Goal: Download file/media

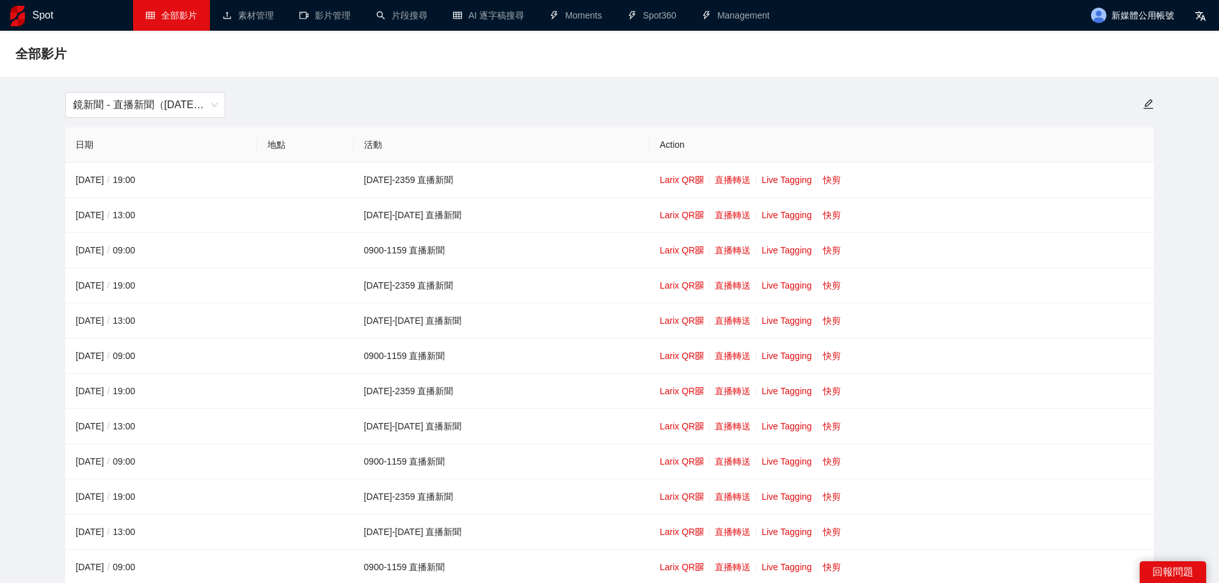
click at [184, 108] on span "鏡新聞 - 直播新聞（[DATE]-[DATE]）" at bounding box center [145, 105] width 145 height 24
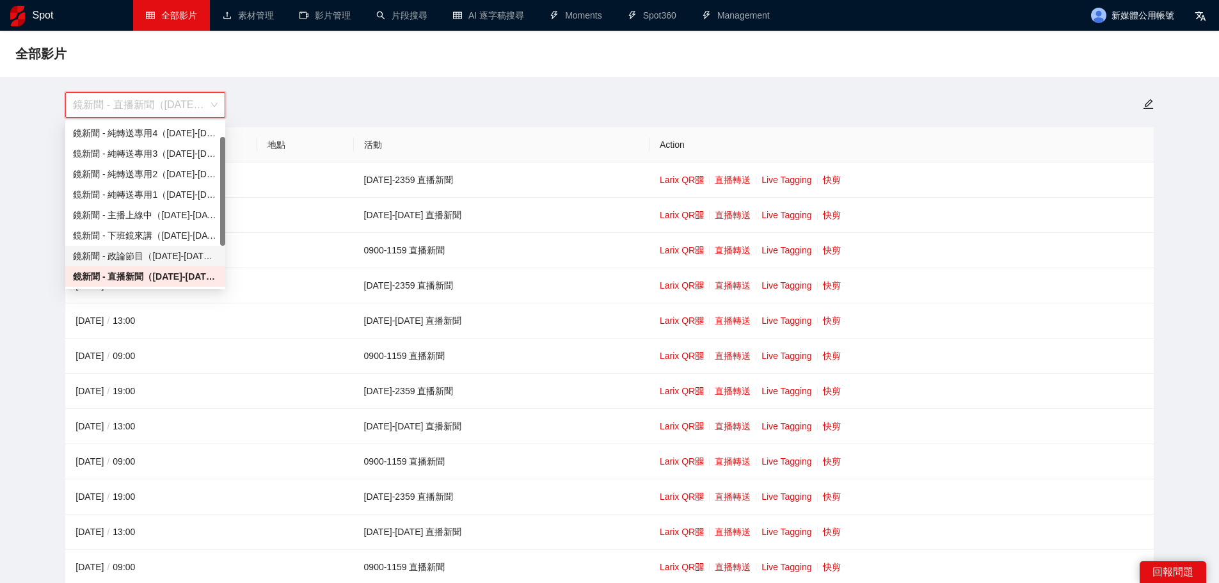
scroll to position [82, 0]
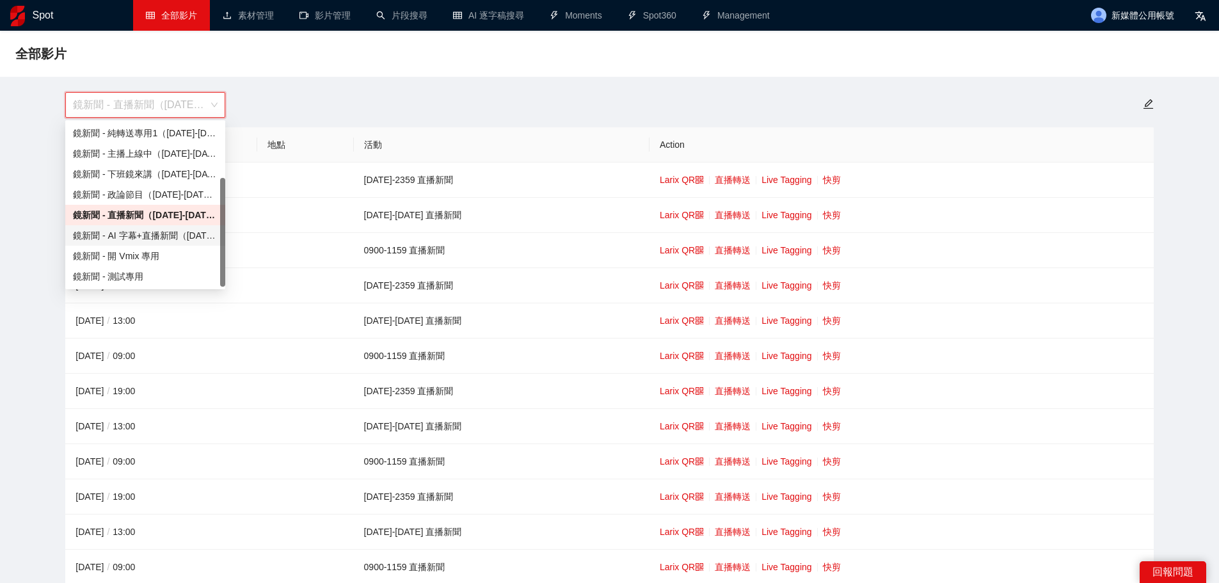
click at [165, 236] on div "鏡新聞 - AI 字幕+直播新聞（[DATE]-[DATE]）" at bounding box center [145, 235] width 145 height 14
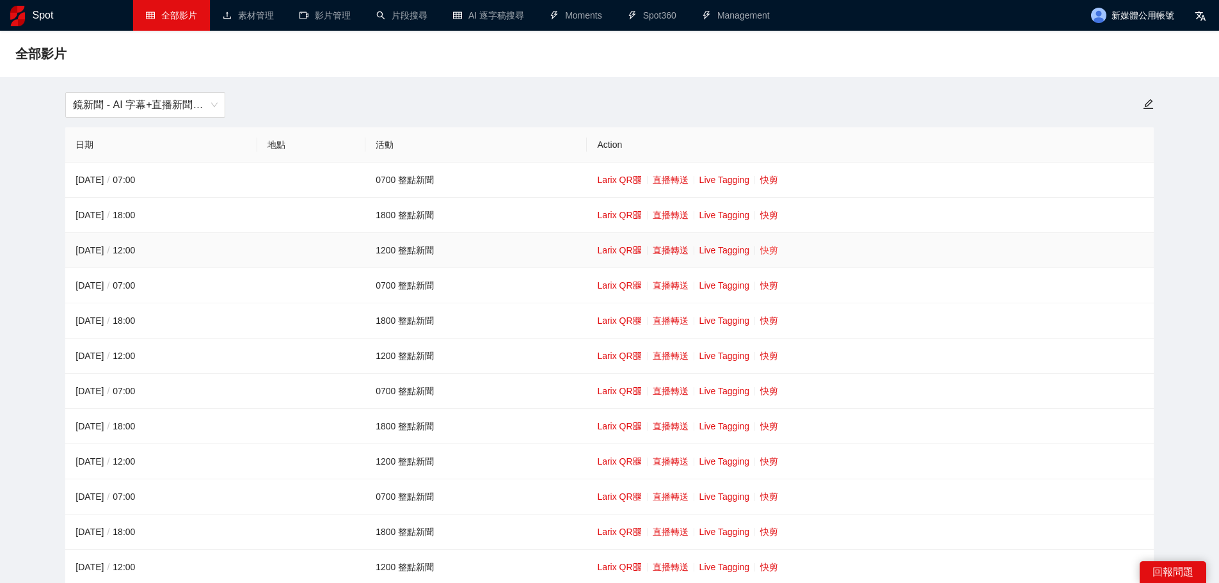
click at [762, 253] on link "快剪" at bounding box center [769, 250] width 18 height 10
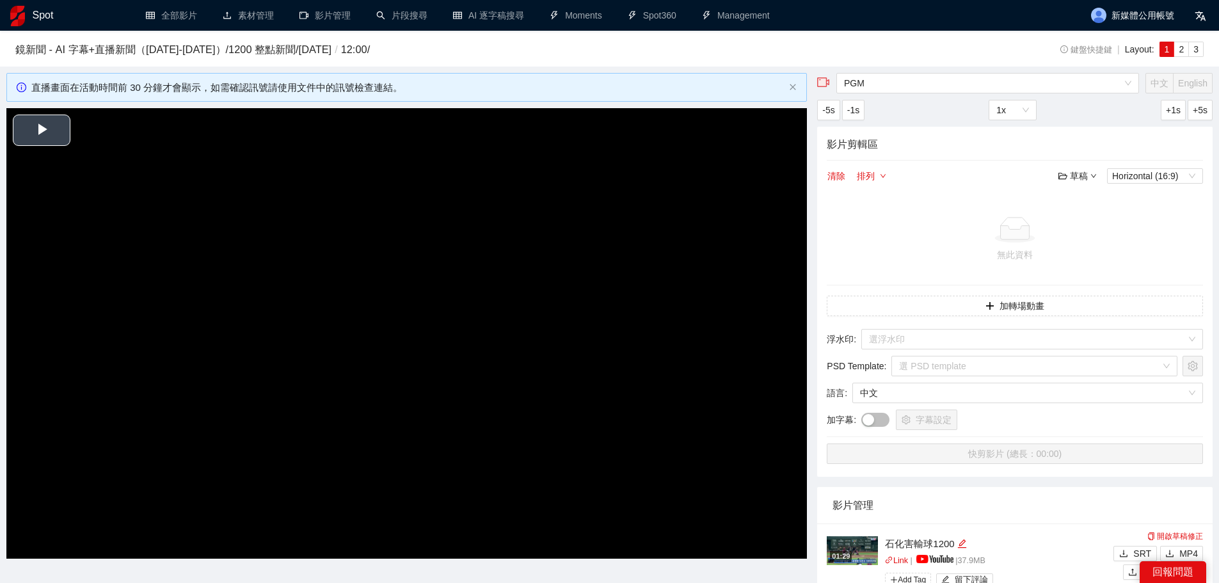
click at [371, 298] on video "Video Player" at bounding box center [406, 333] width 801 height 450
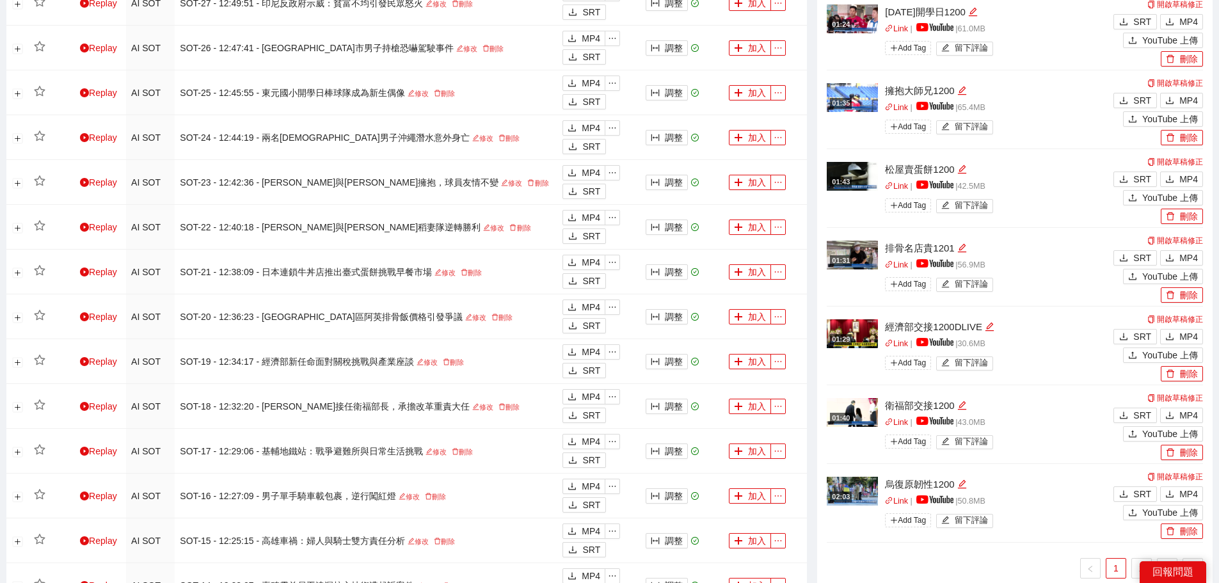
scroll to position [1024, 0]
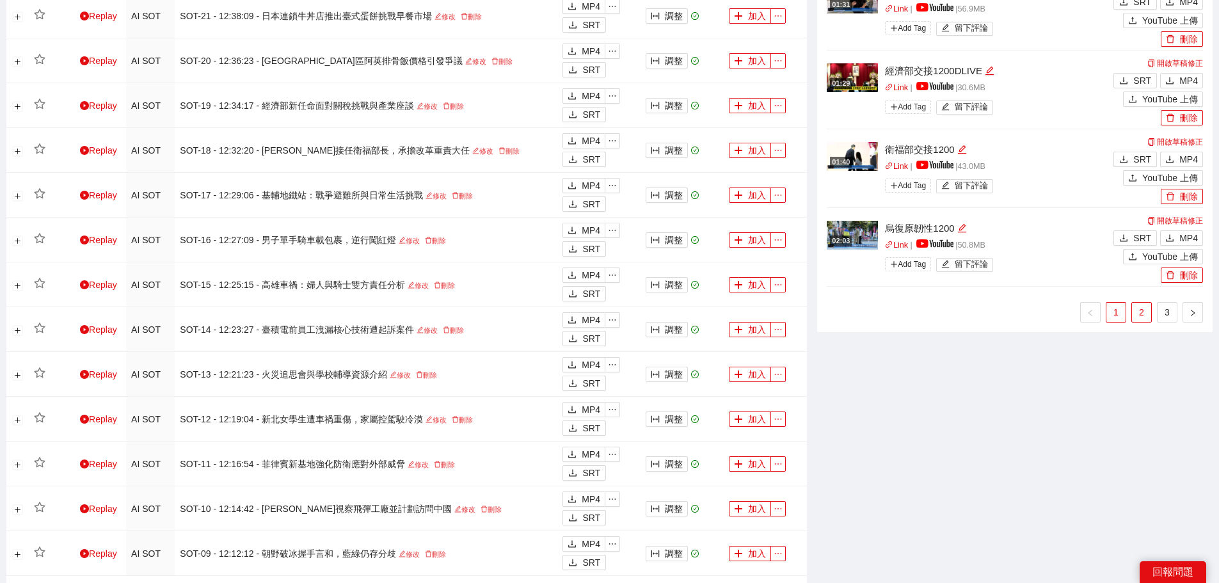
click at [1141, 309] on link "2" at bounding box center [1141, 312] width 19 height 19
click at [1161, 309] on link "3" at bounding box center [1167, 312] width 19 height 19
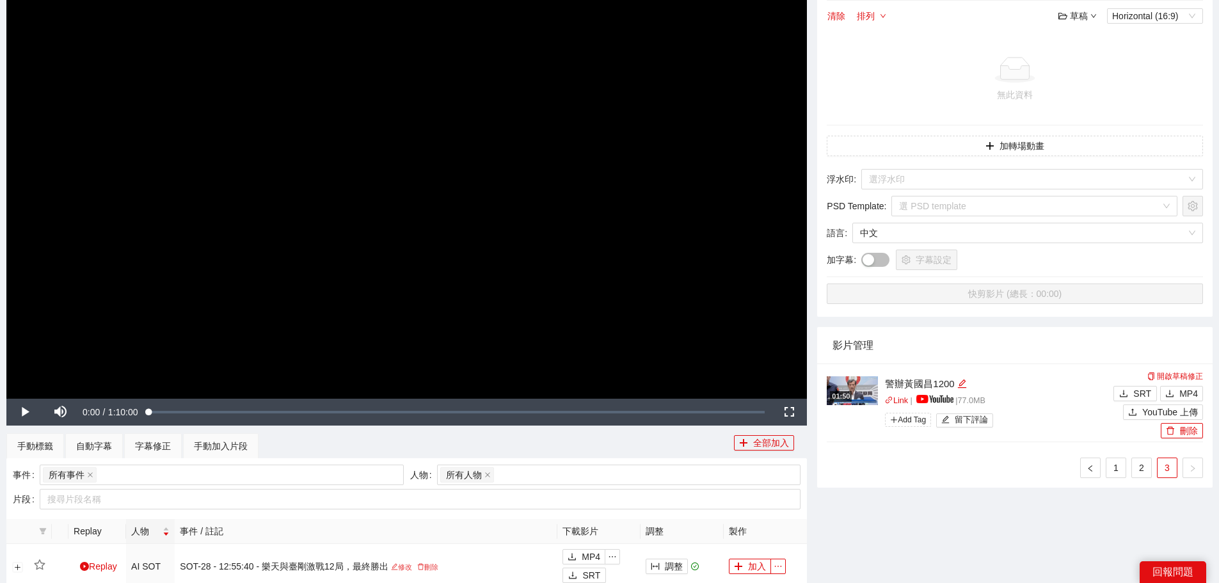
scroll to position [192, 0]
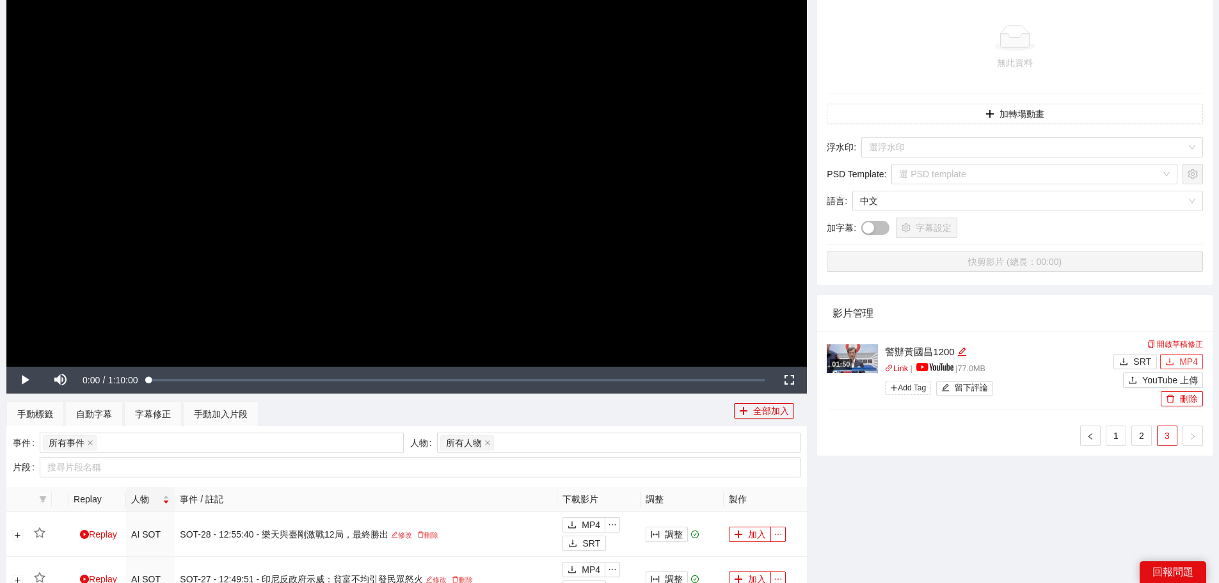
click at [1178, 357] on button "MP4" at bounding box center [1181, 361] width 43 height 15
click at [1143, 434] on link "2" at bounding box center [1141, 435] width 19 height 19
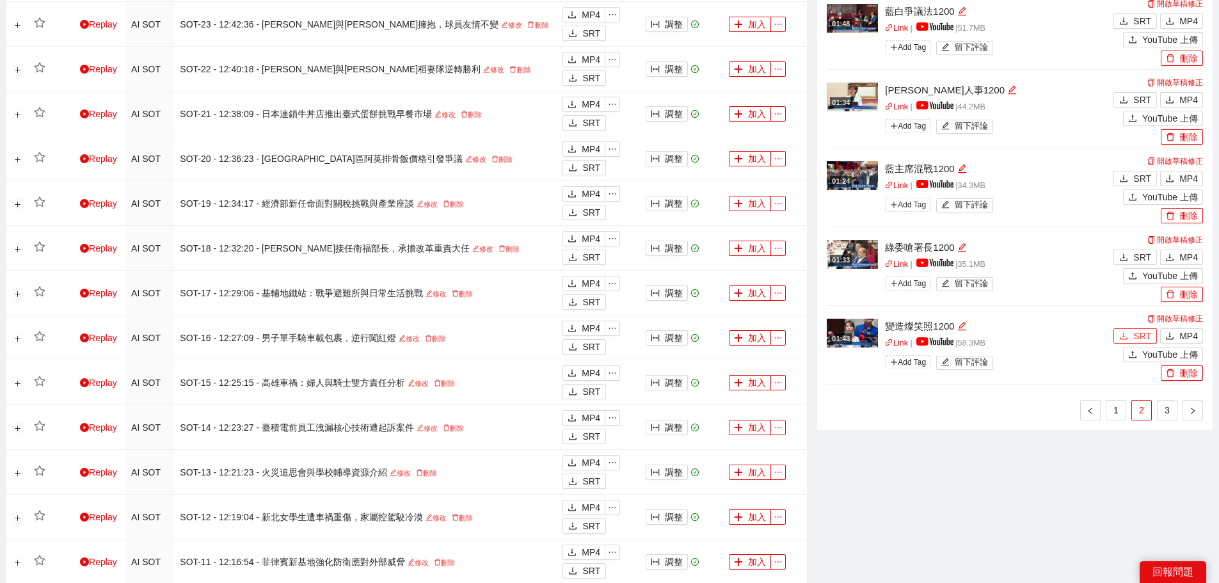
scroll to position [832, 0]
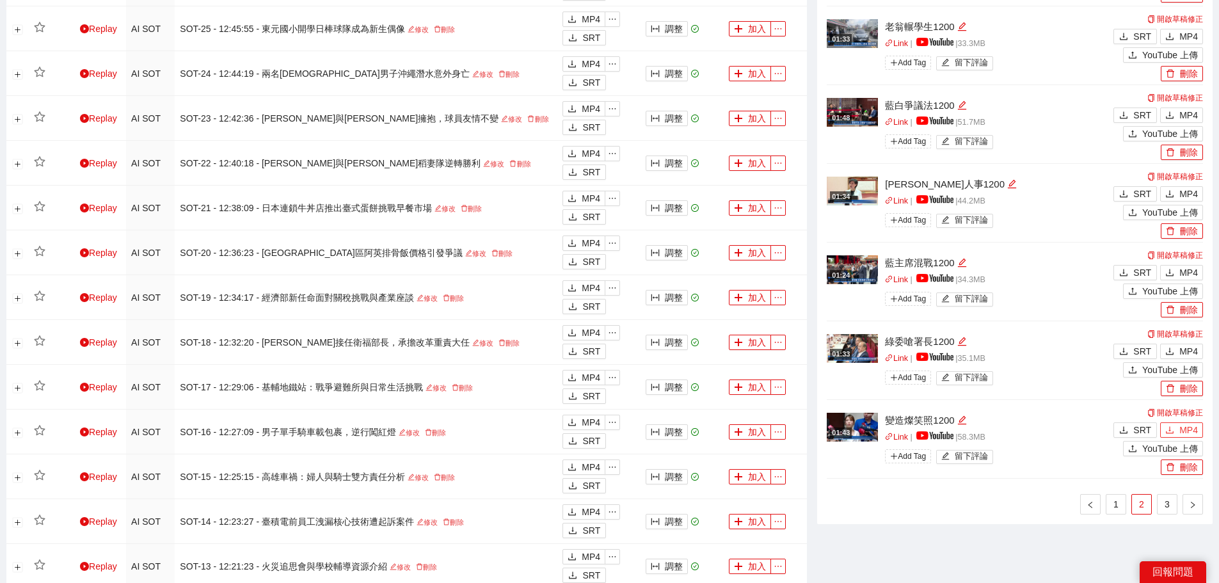
click at [1196, 429] on span "MP4" at bounding box center [1188, 430] width 19 height 14
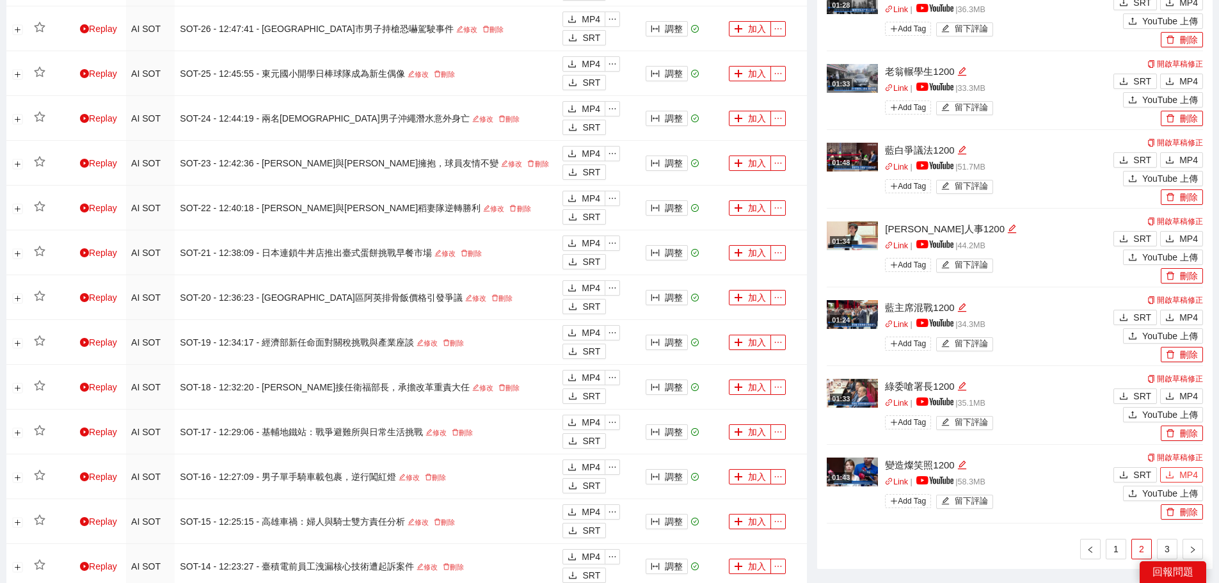
scroll to position [768, 0]
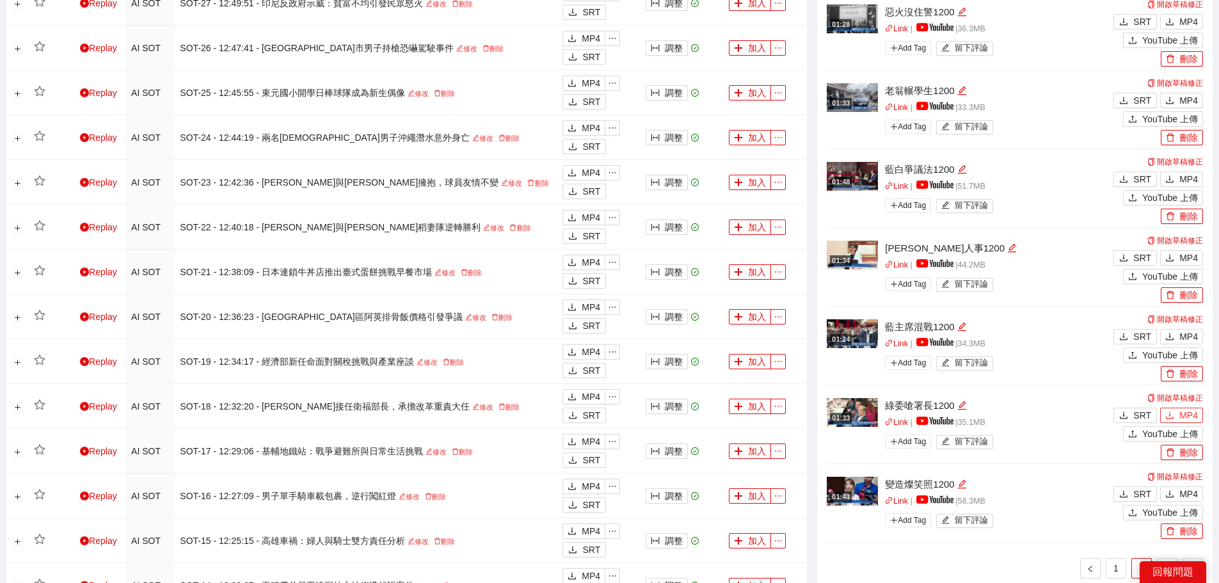
click at [1174, 411] on icon "download" at bounding box center [1169, 415] width 9 height 9
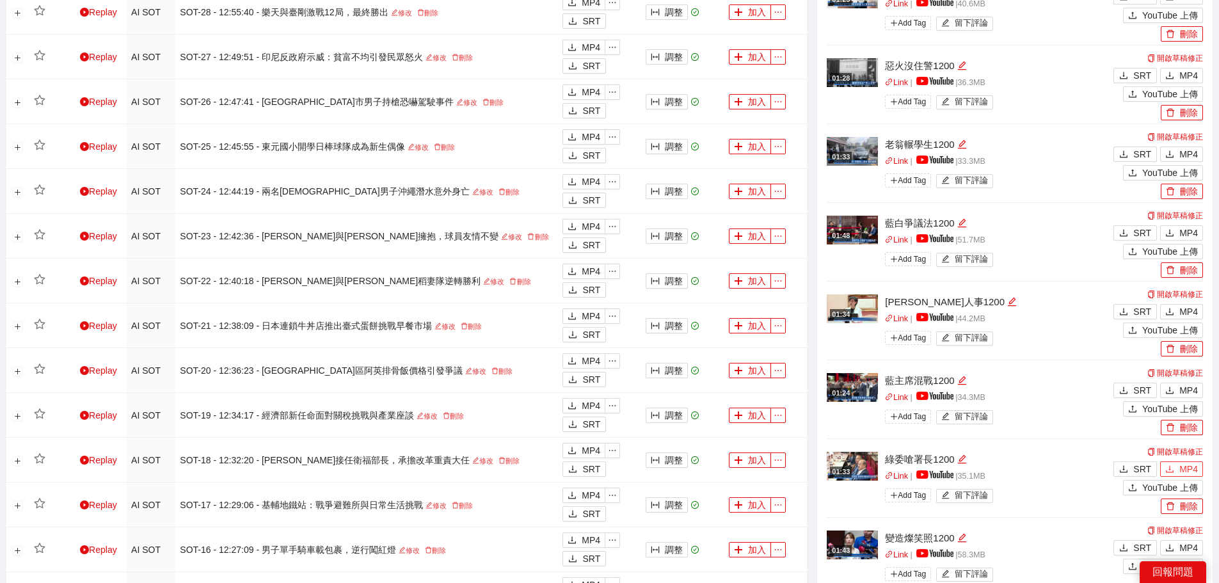
scroll to position [640, 0]
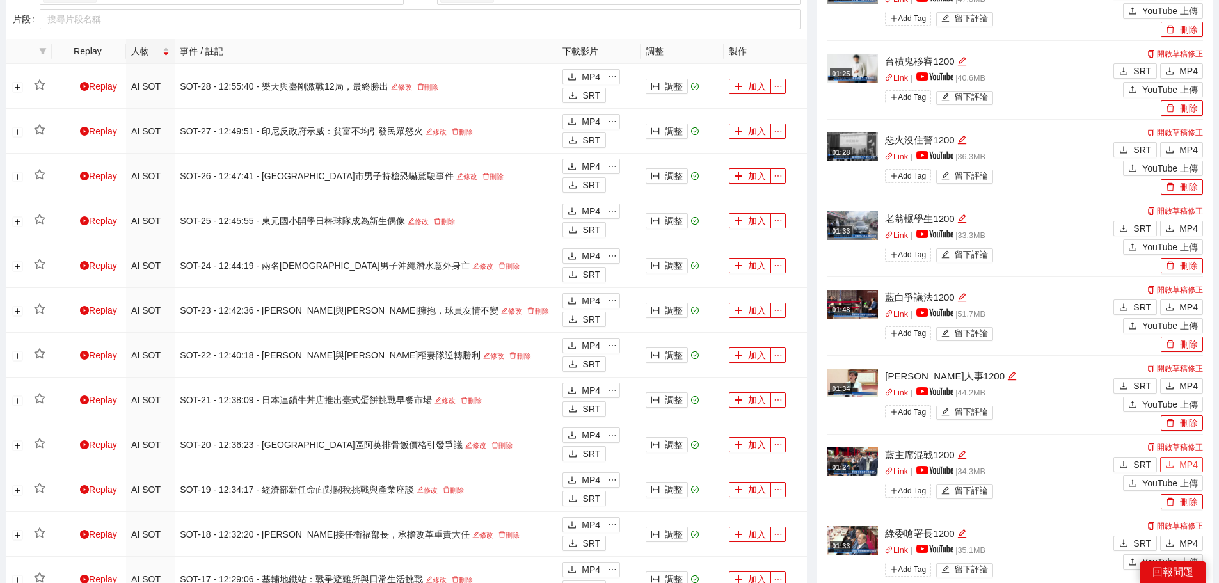
click at [1179, 463] on button "MP4" at bounding box center [1181, 464] width 43 height 15
click at [1174, 383] on icon "download" at bounding box center [1169, 385] width 9 height 9
click at [1184, 312] on span "MP4" at bounding box center [1188, 307] width 19 height 14
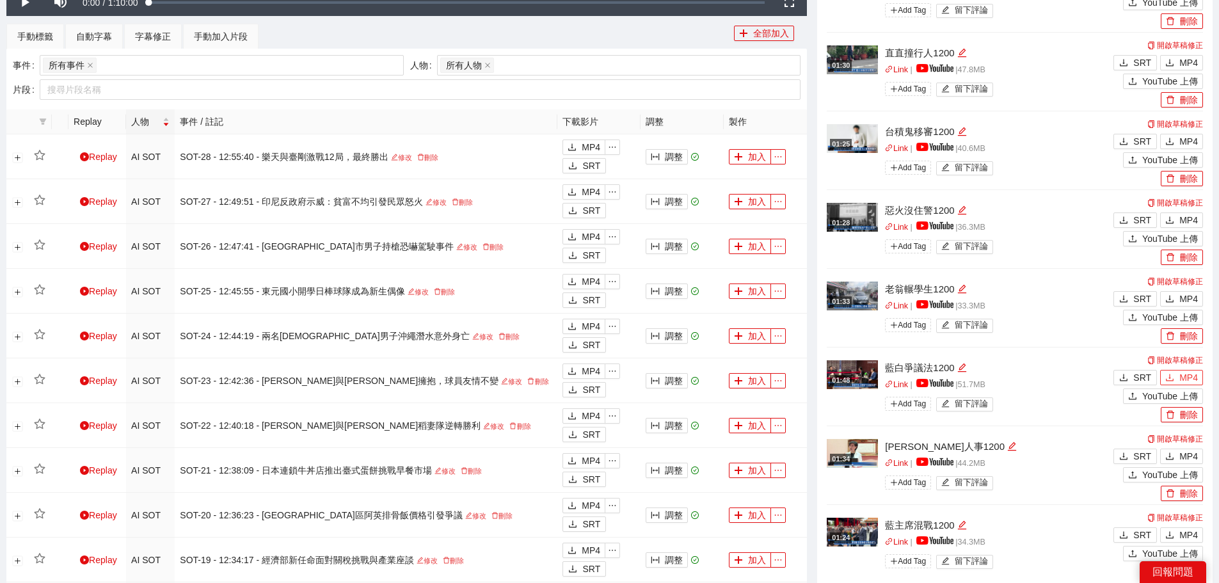
scroll to position [512, 0]
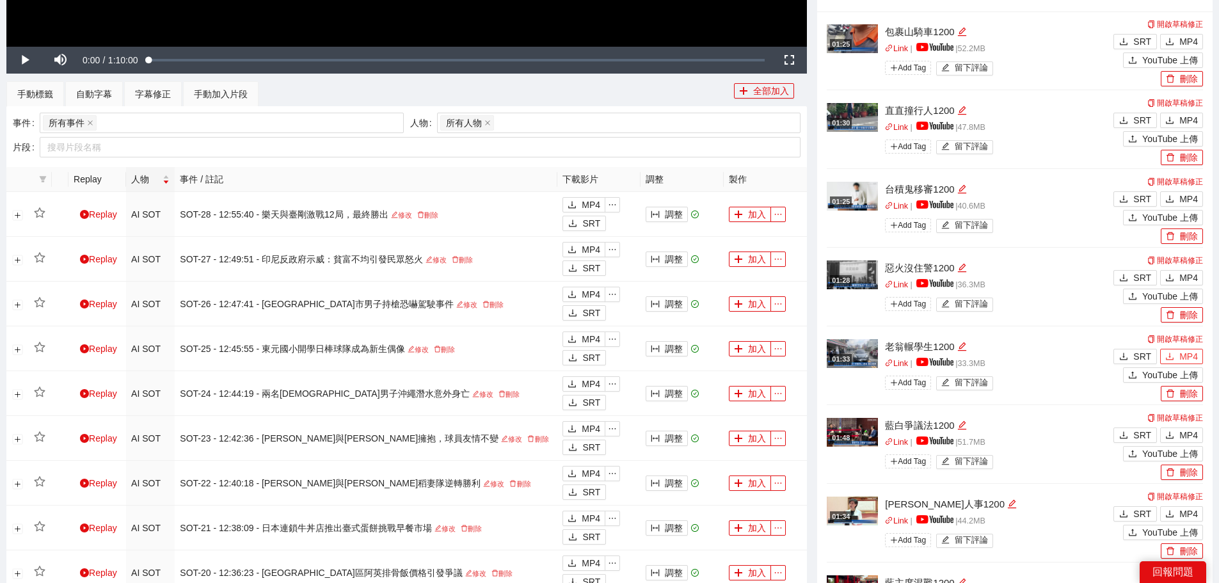
click at [1179, 352] on button "MP4" at bounding box center [1181, 356] width 43 height 15
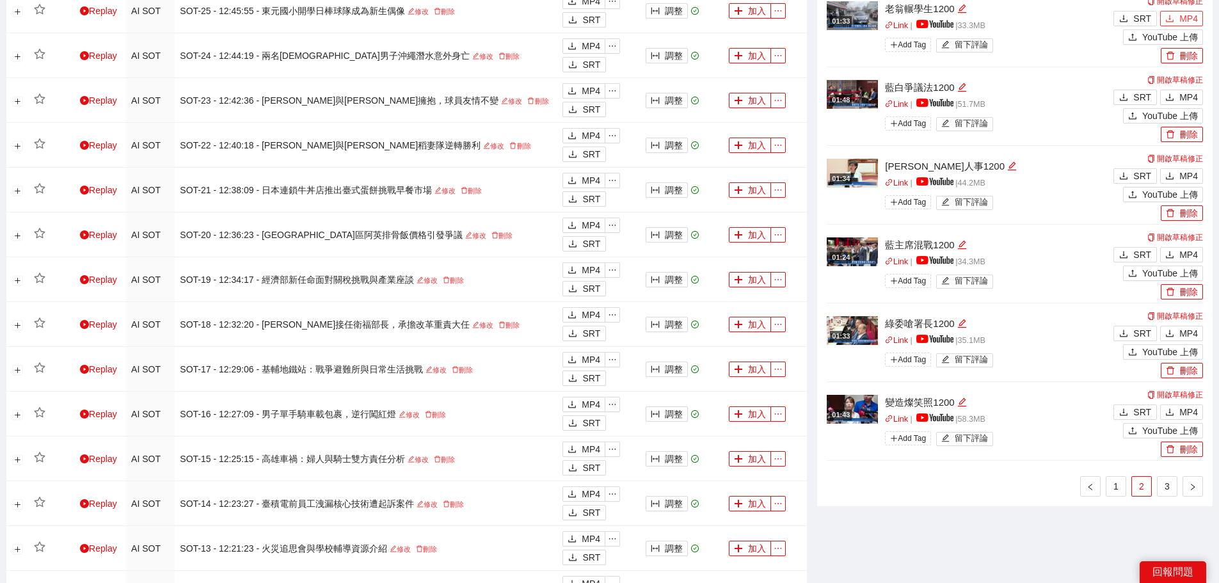
scroll to position [1024, 0]
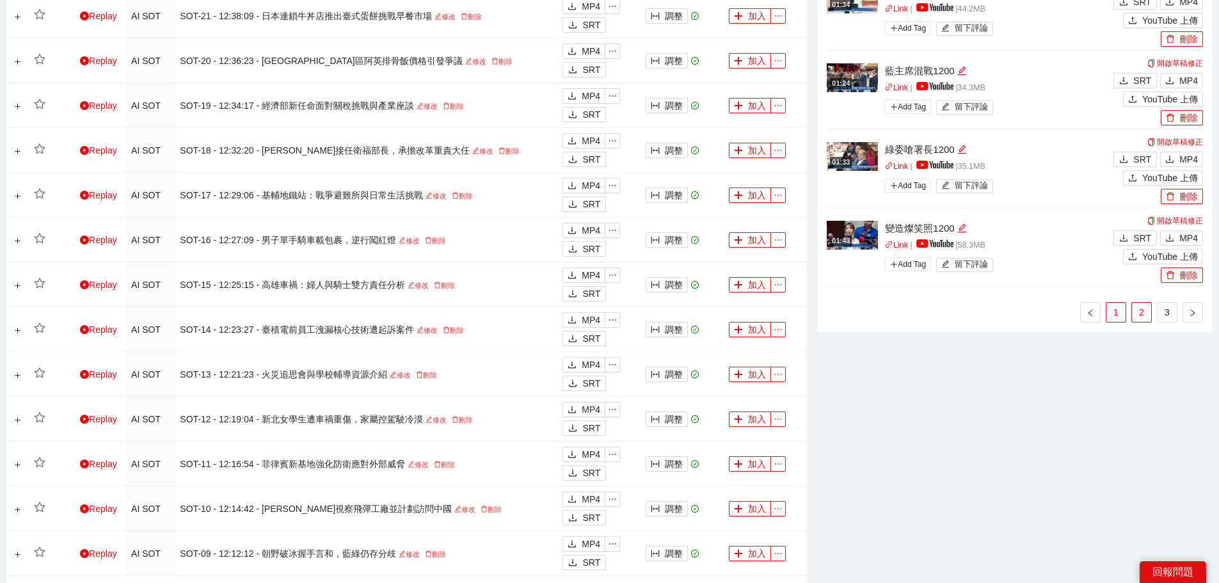
click at [1115, 314] on link "1" at bounding box center [1115, 312] width 19 height 19
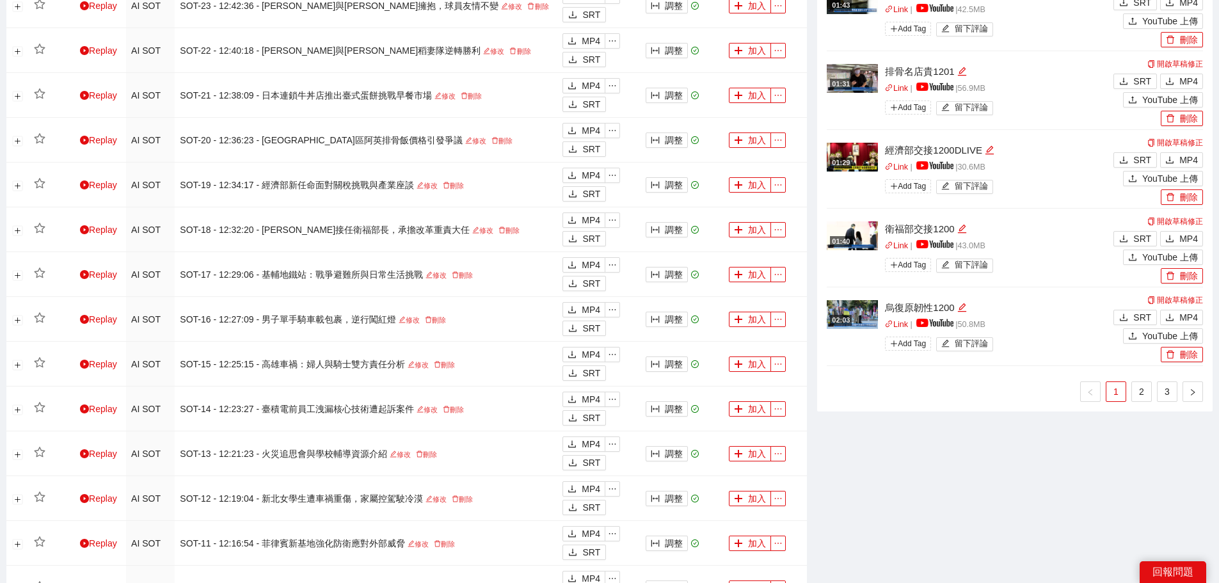
scroll to position [832, 0]
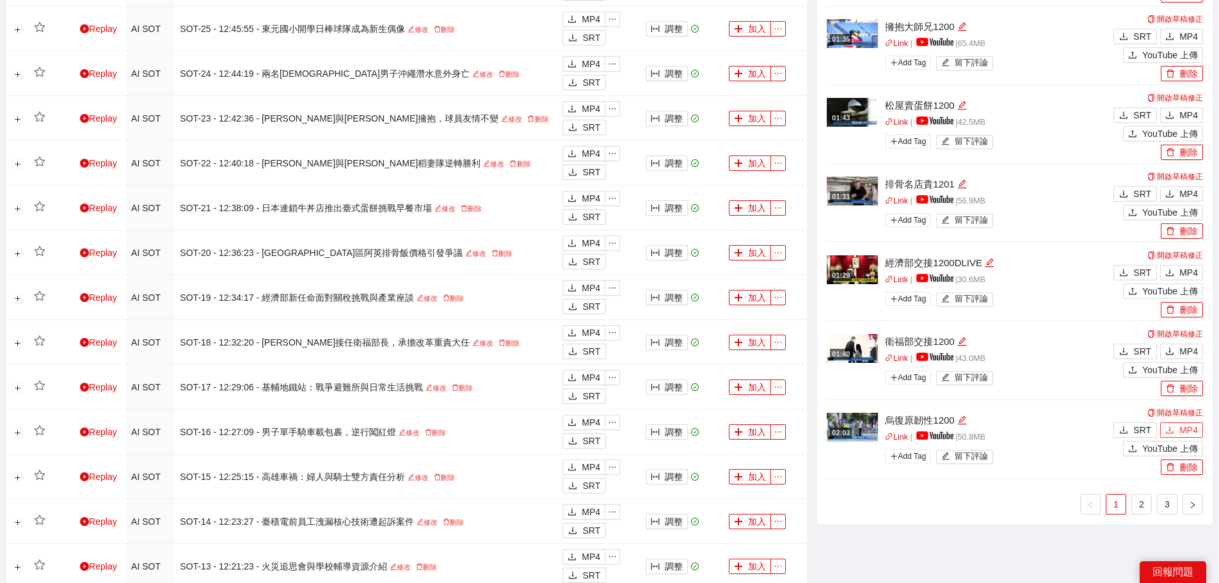
click at [1189, 424] on span "MP4" at bounding box center [1188, 430] width 19 height 14
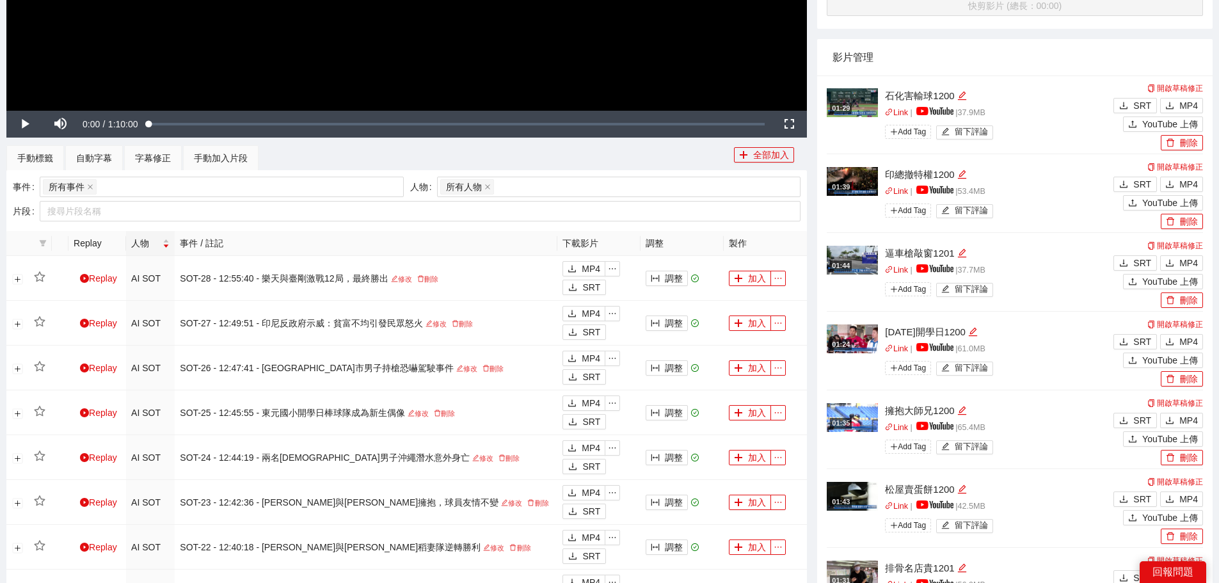
scroll to position [192, 0]
